Goal: Find specific page/section: Find specific page/section

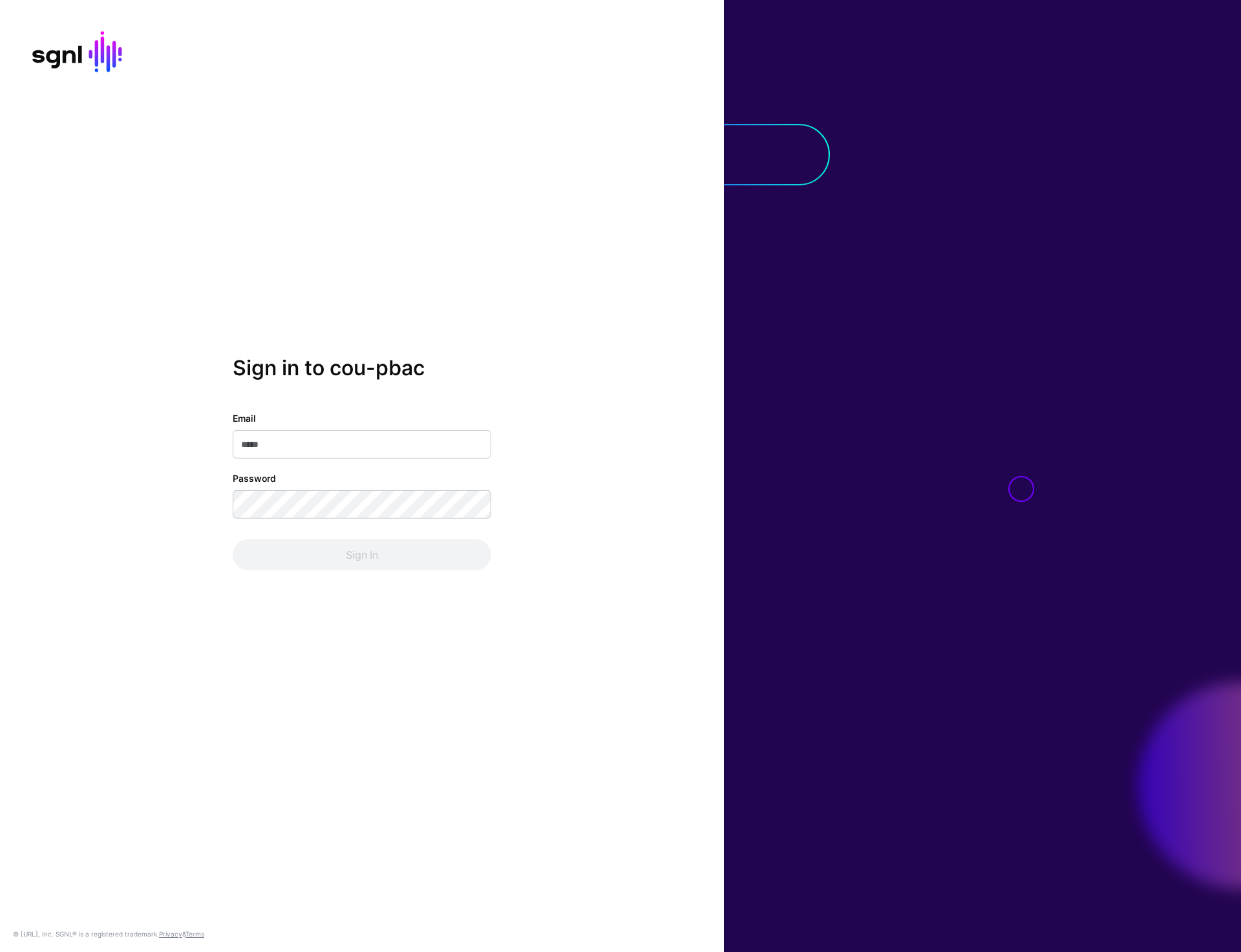
type input "**********"
click at [368, 565] on button "Sign In" at bounding box center [362, 555] width 258 height 31
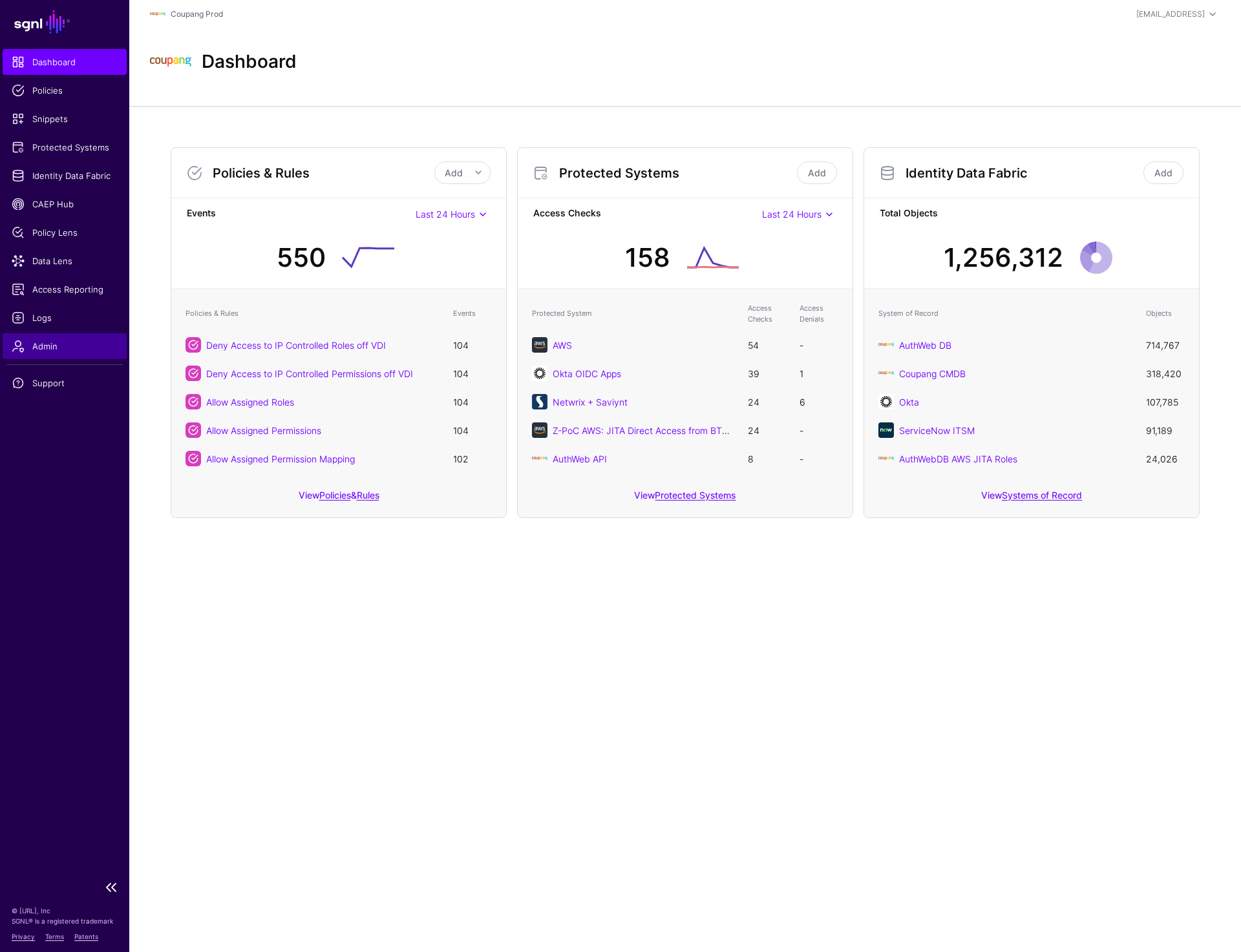
click at [65, 346] on span "Admin" at bounding box center [64, 346] width 106 height 13
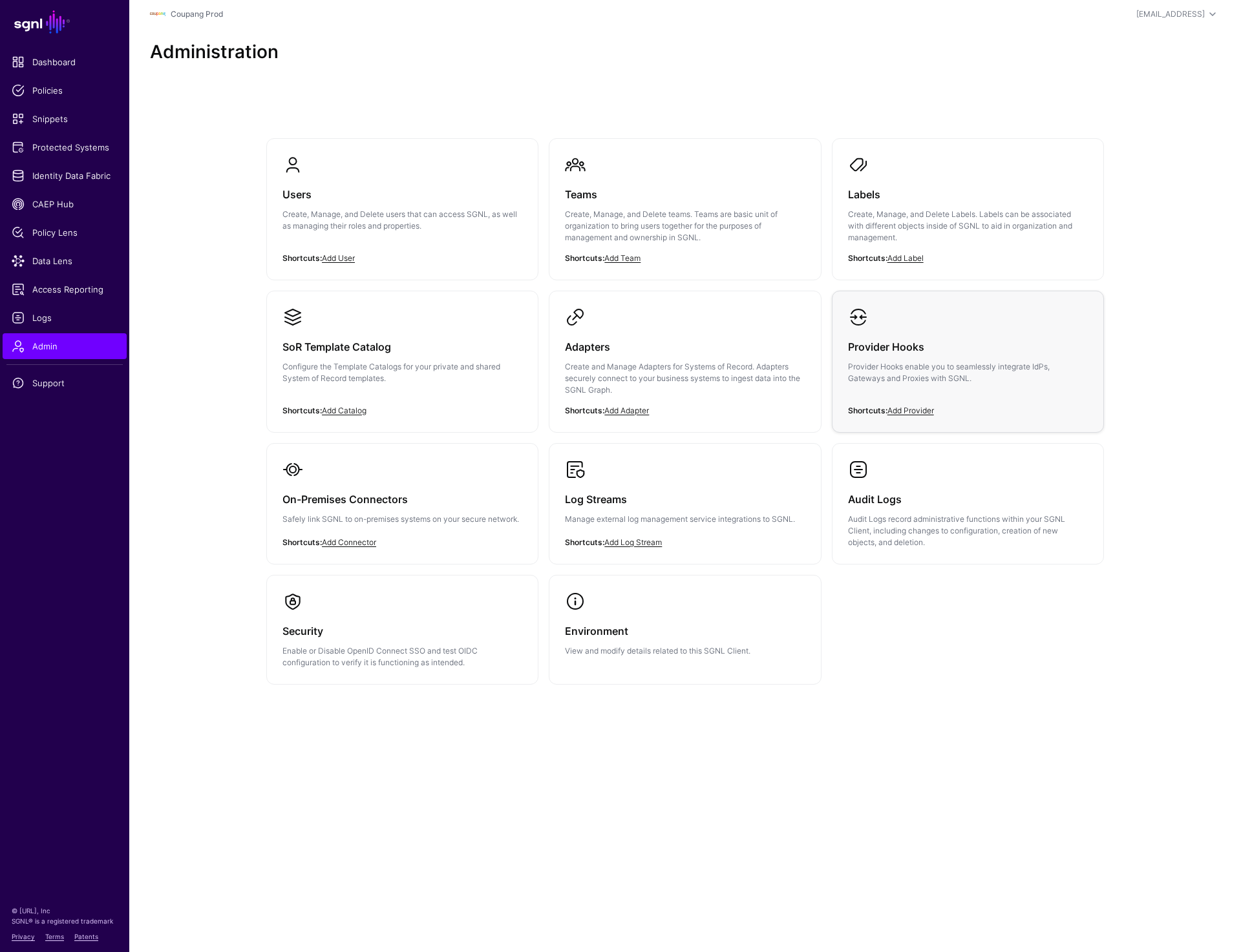
click at [897, 346] on h3 "Provider Hooks" at bounding box center [968, 346] width 240 height 18
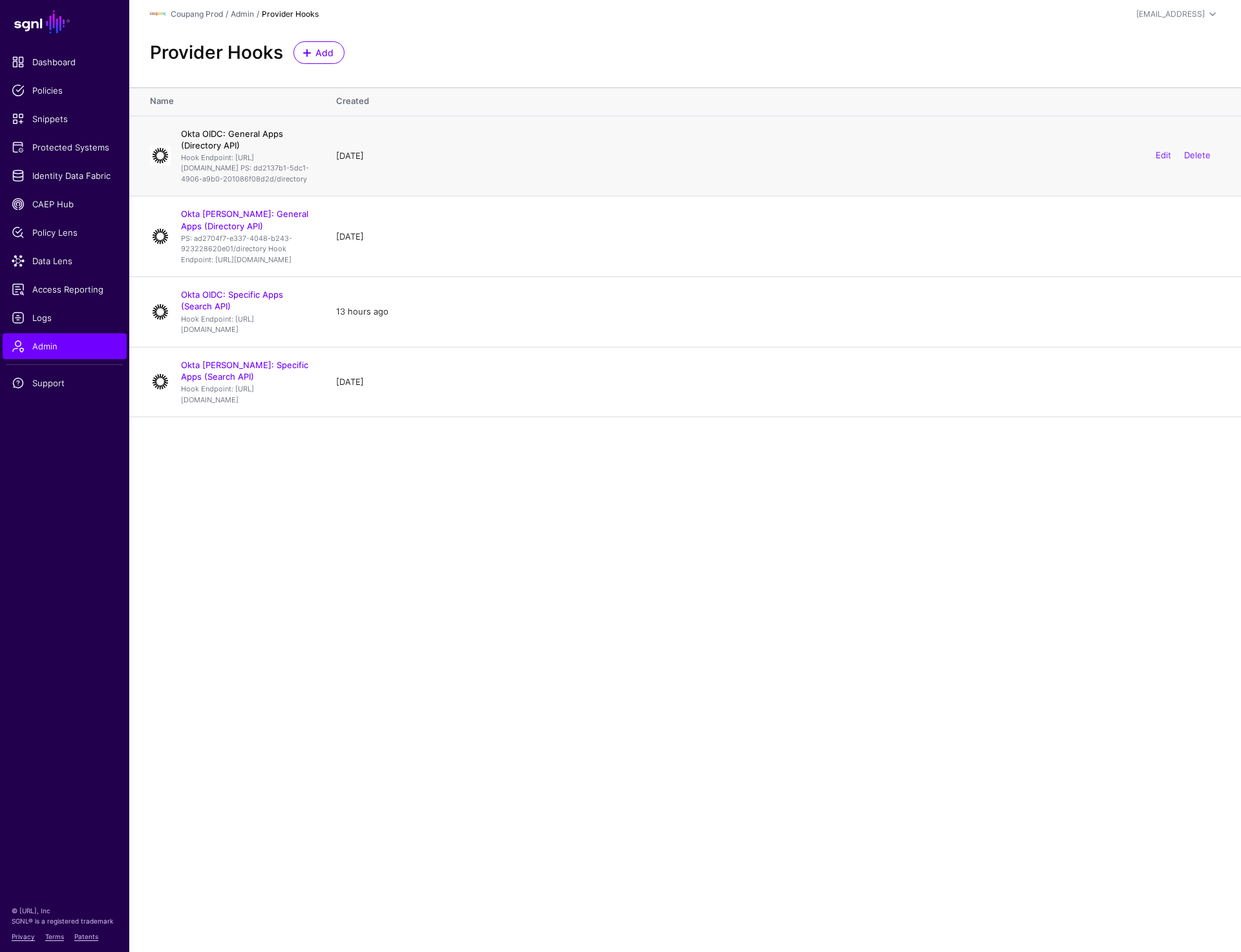
click at [277, 129] on link "Okta OIDC: General Apps (Directory API)" at bounding box center [232, 139] width 102 height 22
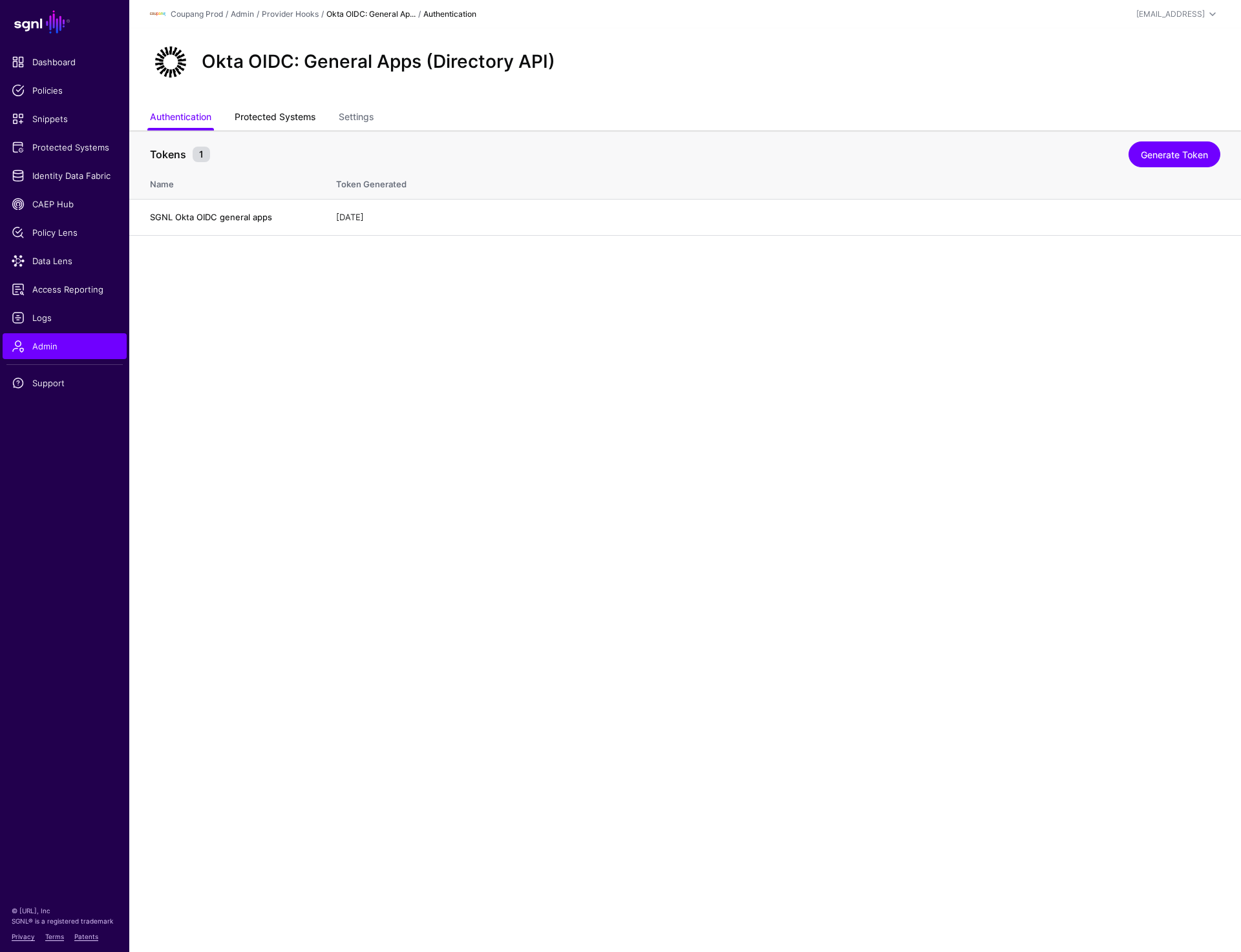
click at [303, 115] on link "Protected Systems" at bounding box center [275, 118] width 80 height 25
